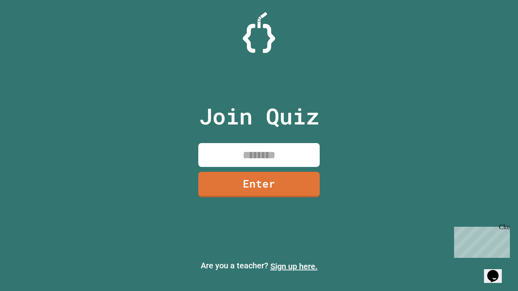
click at [294, 266] on link "Sign up here." at bounding box center [293, 267] width 47 height 10
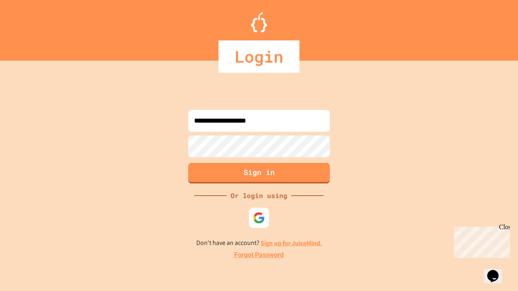
type input "**********"
